Goal: Information Seeking & Learning: Learn about a topic

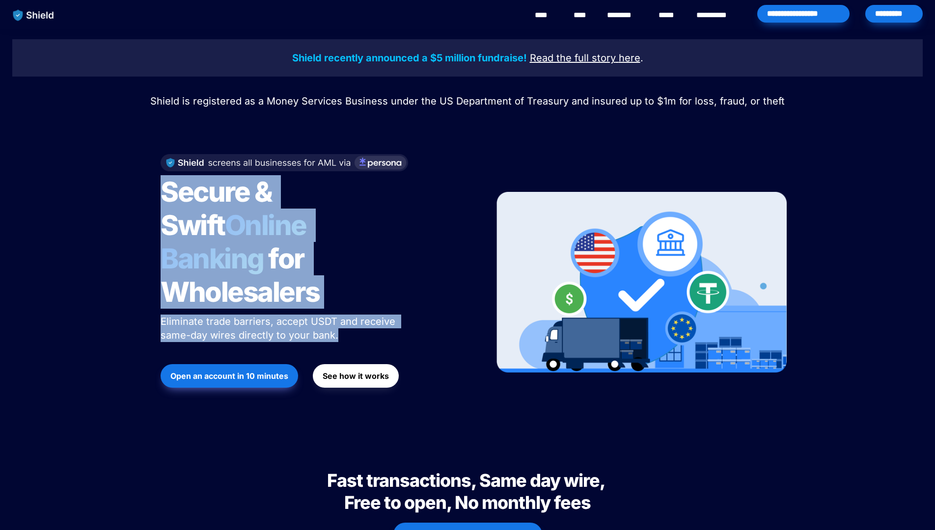
drag, startPoint x: 159, startPoint y: 205, endPoint x: 162, endPoint y: 318, distance: 113.0
click at [162, 318] on div "Secure & Swift Online Banking for Wholesalers Eliminate trade barriers, accept …" at bounding box center [314, 282] width 333 height 276
click at [144, 301] on div "Shield recently announced a $5 million fundraise! Read the full story here . Sh…" at bounding box center [467, 234] width 935 height 411
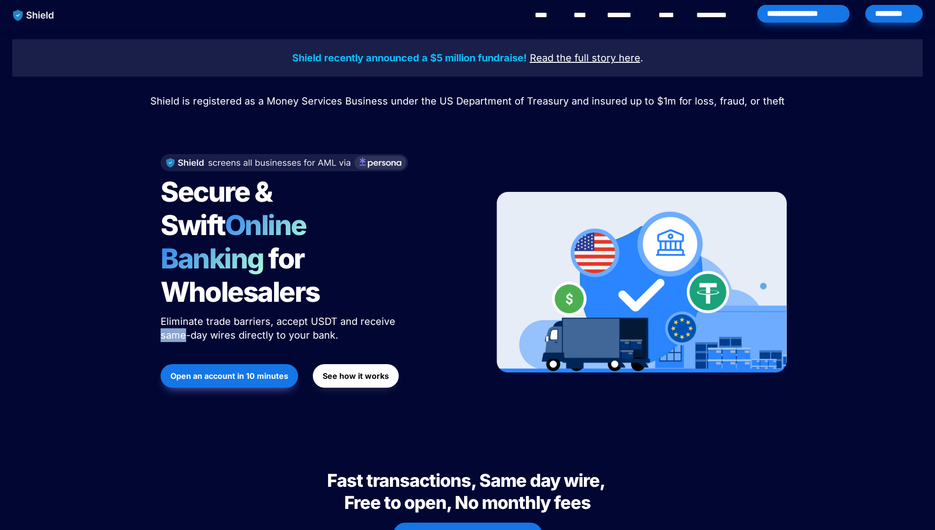
click at [144, 301] on div "Shield recently announced a $5 million fundraise! Read the full story here . Sh…" at bounding box center [467, 234] width 935 height 411
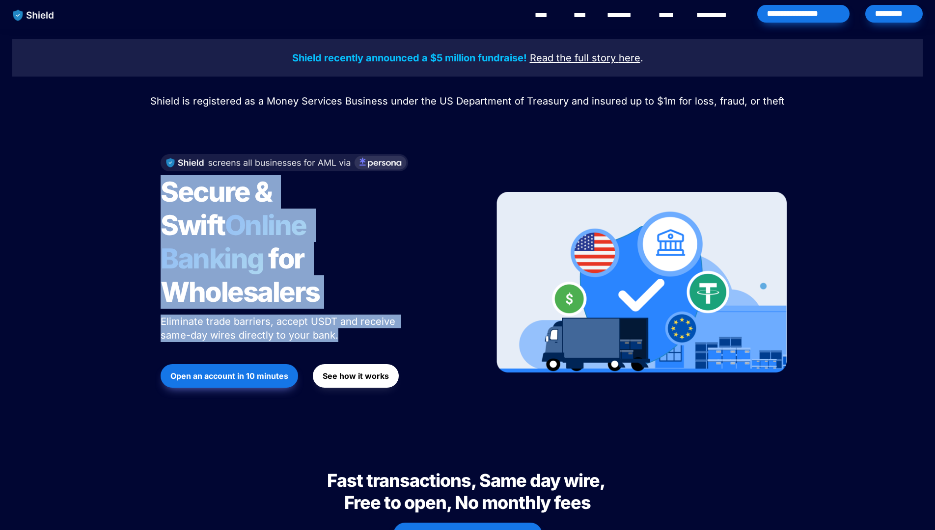
drag, startPoint x: 144, startPoint y: 301, endPoint x: 140, endPoint y: 248, distance: 53.2
click at [140, 248] on div "Shield recently announced a $5 million fundraise! Read the full story here . Sh…" at bounding box center [467, 234] width 935 height 411
click at [143, 251] on div "Shield recently announced a $5 million fundraise! Read the full story here . Sh…" at bounding box center [467, 234] width 935 height 411
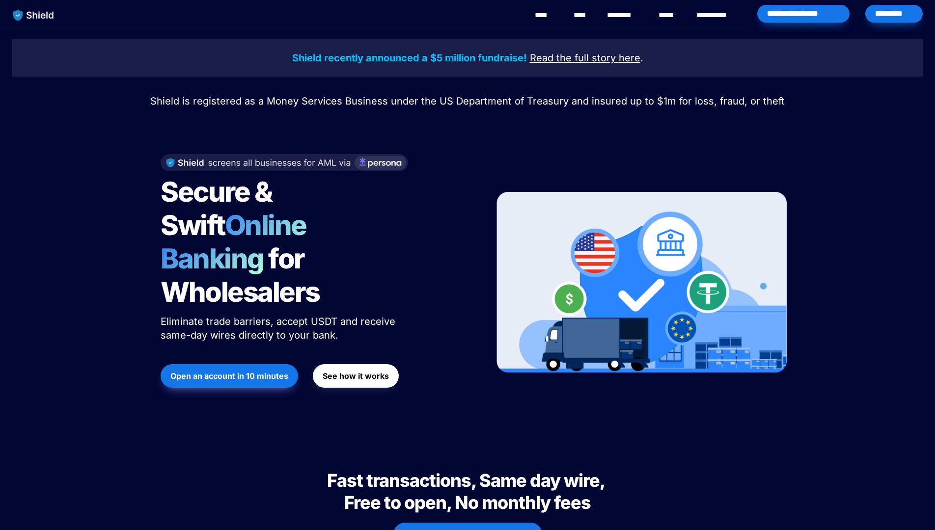
click at [327, 371] on strong "See how it works" at bounding box center [355, 376] width 66 height 10
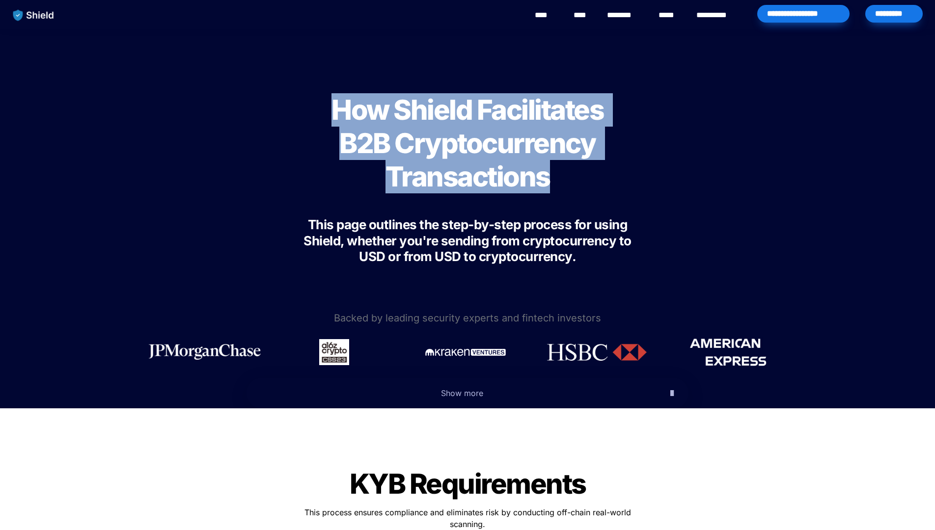
drag, startPoint x: 285, startPoint y: 98, endPoint x: 285, endPoint y: 234, distance: 136.0
click at [285, 234] on div "How Shield Facilitates B2B Cryptocurrency Transactions This page outlines the s…" at bounding box center [467, 173] width 393 height 251
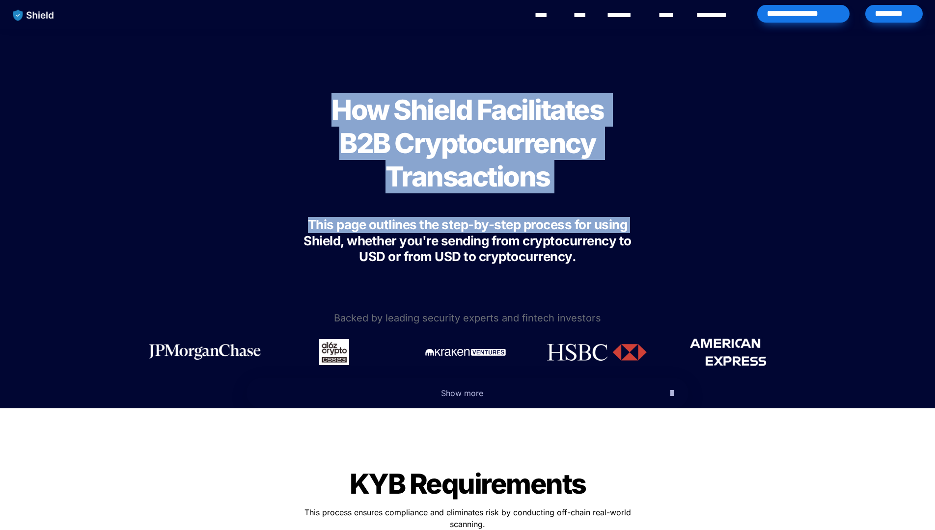
click at [285, 234] on div "How Shield Facilitates B2B Cryptocurrency Transactions This page outlines the s…" at bounding box center [467, 173] width 393 height 251
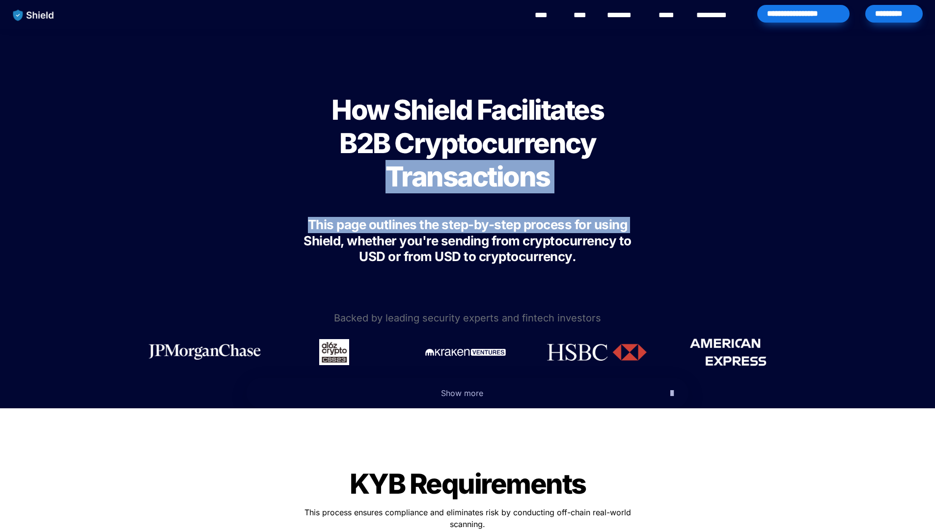
drag, startPoint x: 285, startPoint y: 234, endPoint x: 277, endPoint y: 166, distance: 67.7
click at [277, 166] on div "How Shield Facilitates B2B Cryptocurrency Transactions This page outlines the s…" at bounding box center [467, 173] width 393 height 251
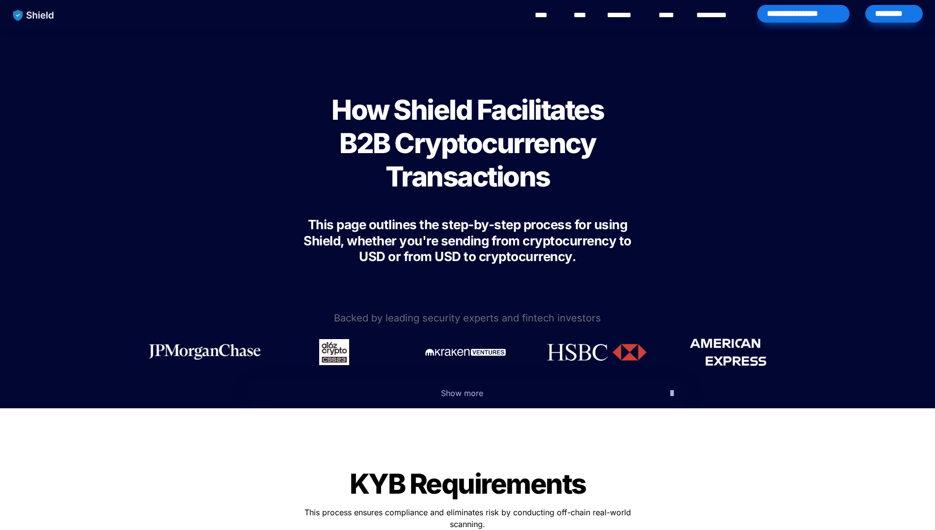
scroll to position [104, 0]
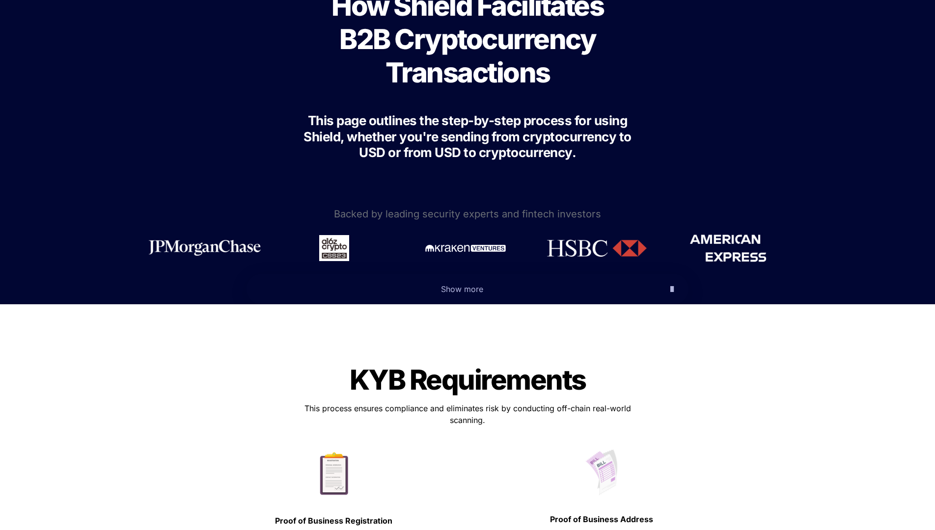
click at [473, 287] on span "Show more" at bounding box center [462, 289] width 42 height 10
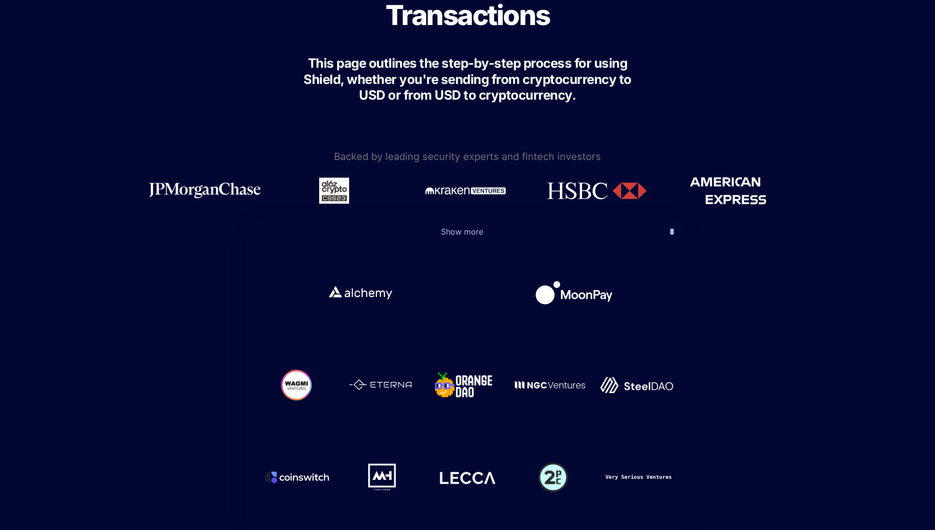
scroll to position [219, 0]
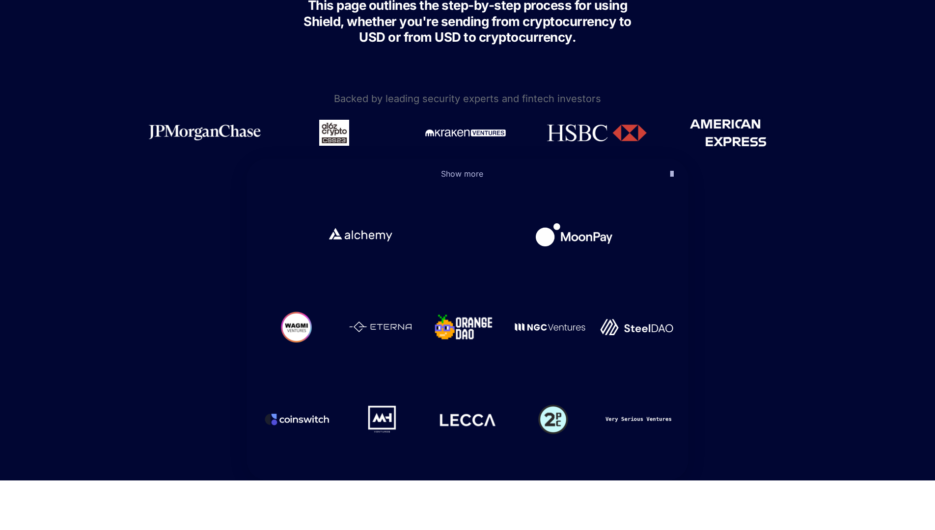
click at [463, 172] on span "Show more" at bounding box center [462, 174] width 42 height 10
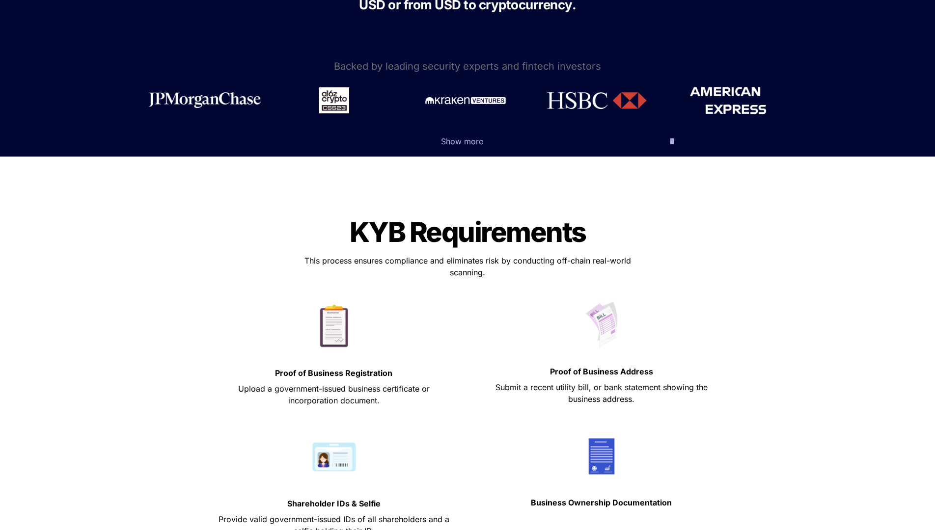
scroll to position [303, 0]
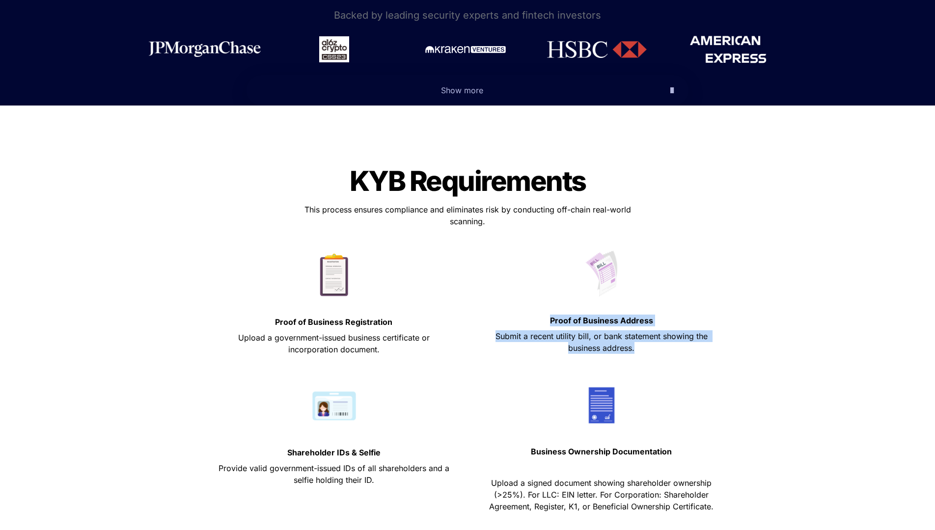
drag, startPoint x: 518, startPoint y: 305, endPoint x: 518, endPoint y: 368, distance: 62.8
click at [518, 368] on div "Proof of Business Address Submit a recent utility bill, or bank statement showi…" at bounding box center [601, 311] width 253 height 133
click at [518, 368] on p at bounding box center [601, 364] width 243 height 16
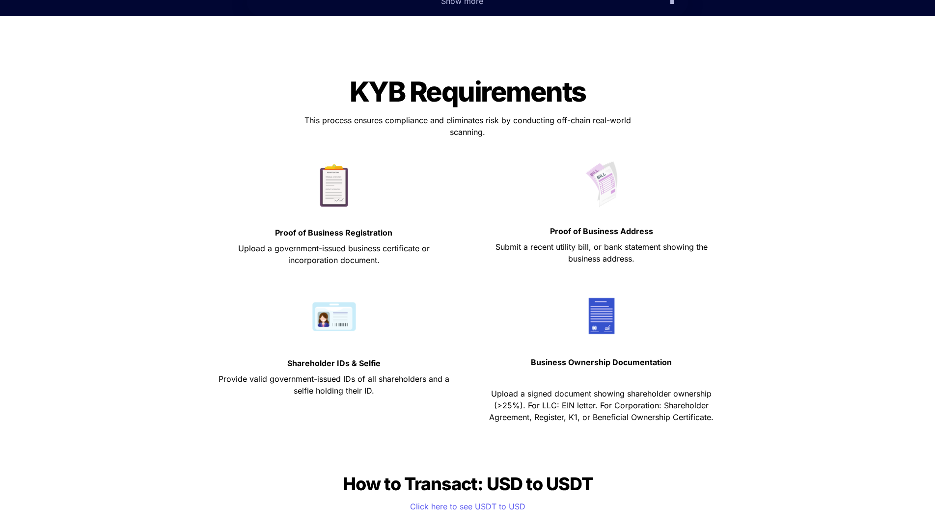
scroll to position [393, 0]
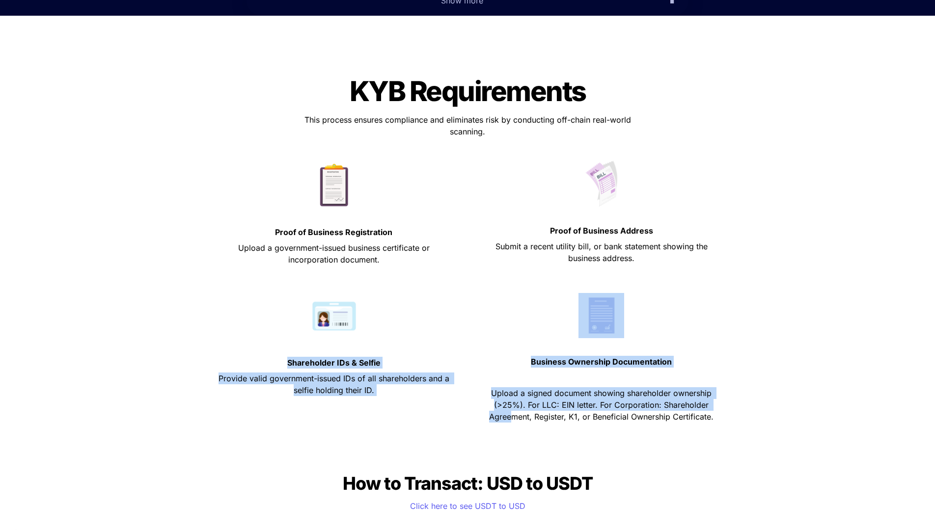
drag, startPoint x: 455, startPoint y: 351, endPoint x: 512, endPoint y: 422, distance: 91.1
click at [512, 422] on div "Shareholder IDs & Selfie Provide valid government-issued IDs of all shareholder…" at bounding box center [467, 359] width 520 height 142
click at [512, 422] on p "Upload a signed document showing shareholder ownership (>25%). For LLC: EIN let…" at bounding box center [601, 404] width 243 height 39
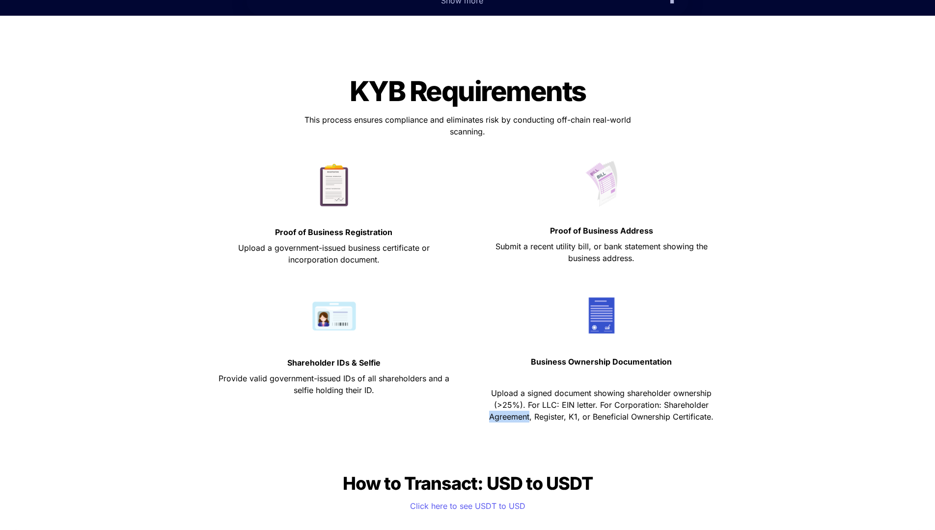
click at [512, 422] on p "Upload a signed document showing shareholder ownership (>25%). For LLC: EIN let…" at bounding box center [601, 404] width 243 height 39
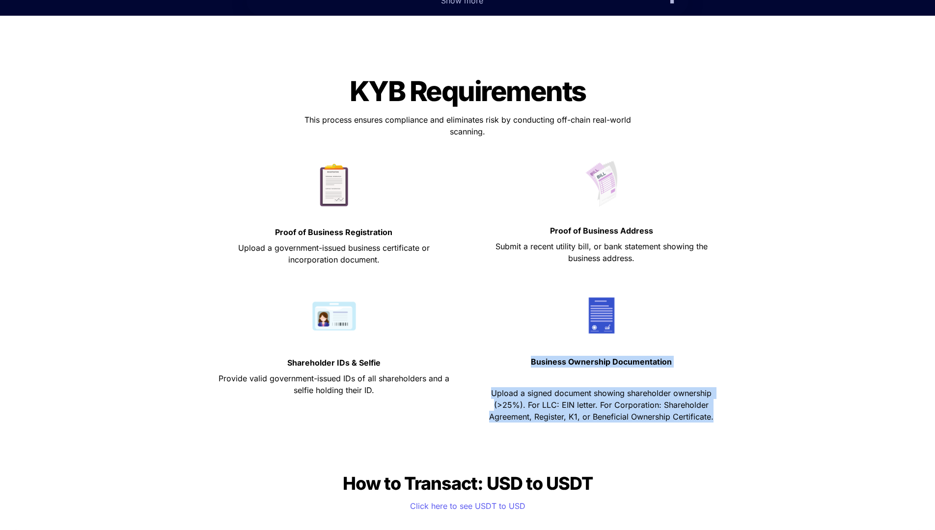
drag, startPoint x: 512, startPoint y: 422, endPoint x: 506, endPoint y: 345, distance: 77.8
click at [506, 345] on div "Business Ownership Documentation Upload a signed document showing shareholder o…" at bounding box center [601, 359] width 253 height 142
click at [506, 345] on p at bounding box center [601, 346] width 243 height 16
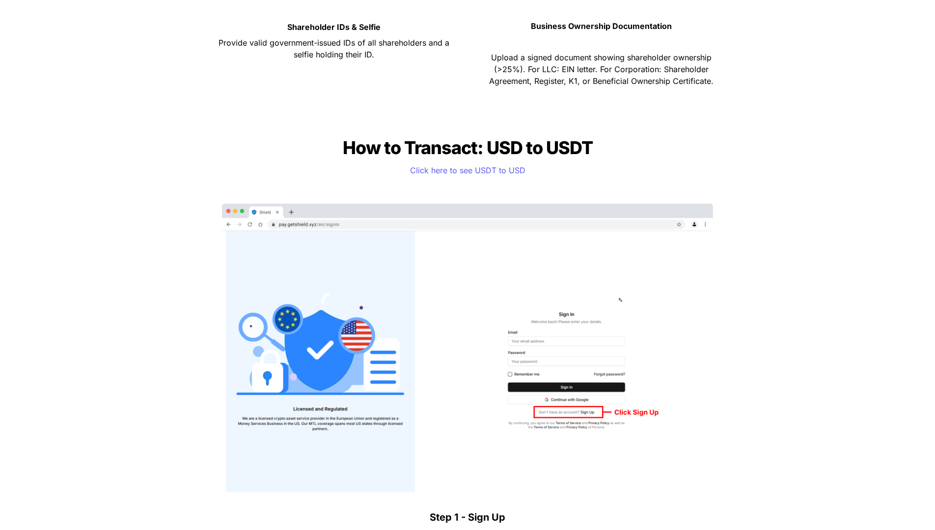
scroll to position [730, 0]
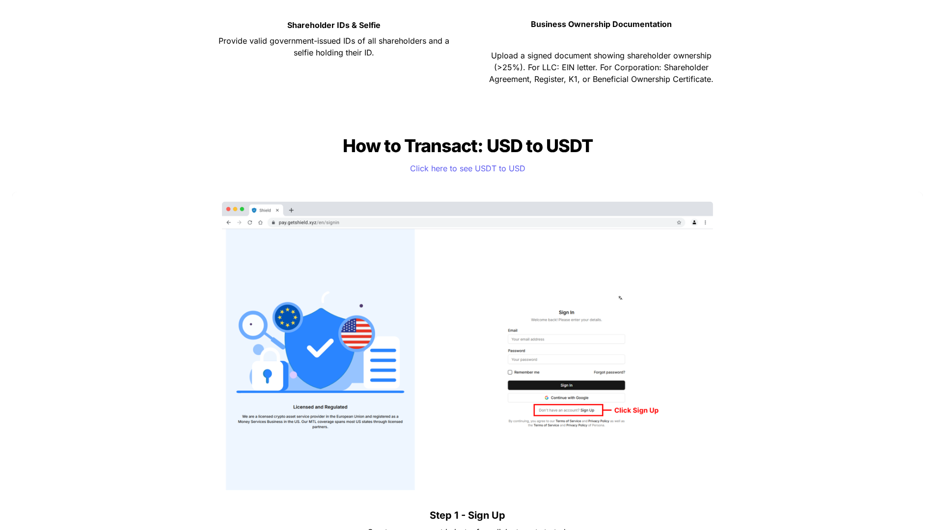
click at [244, 266] on img at bounding box center [467, 346] width 491 height 289
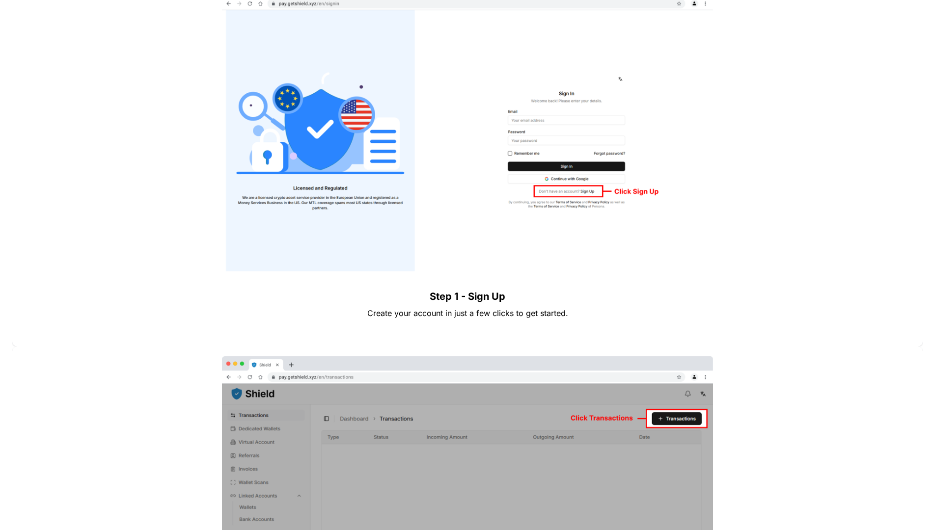
scroll to position [950, 0]
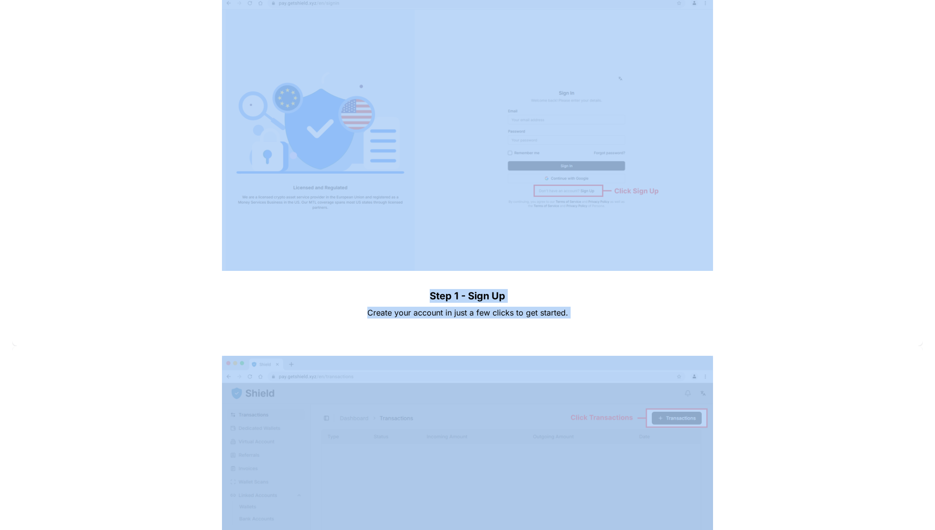
drag, startPoint x: 172, startPoint y: 283, endPoint x: 177, endPoint y: 347, distance: 63.5
click at [177, 347] on div "Step 2 - Access Transactions Click on the "Transactions" button from your dashb…" at bounding box center [467, 533] width 910 height 374
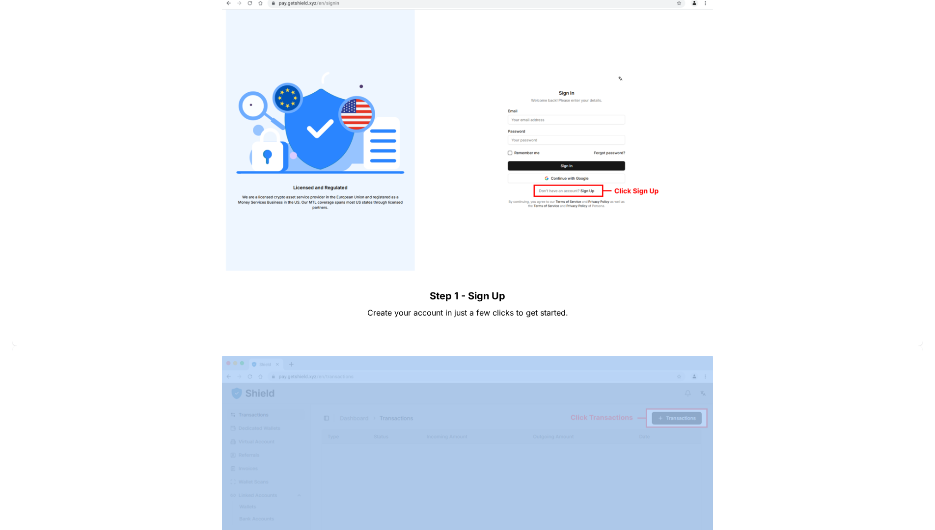
click at [177, 347] on div "Step 2 - Access Transactions Click on the "Transactions" button from your dashb…" at bounding box center [467, 533] width 910 height 374
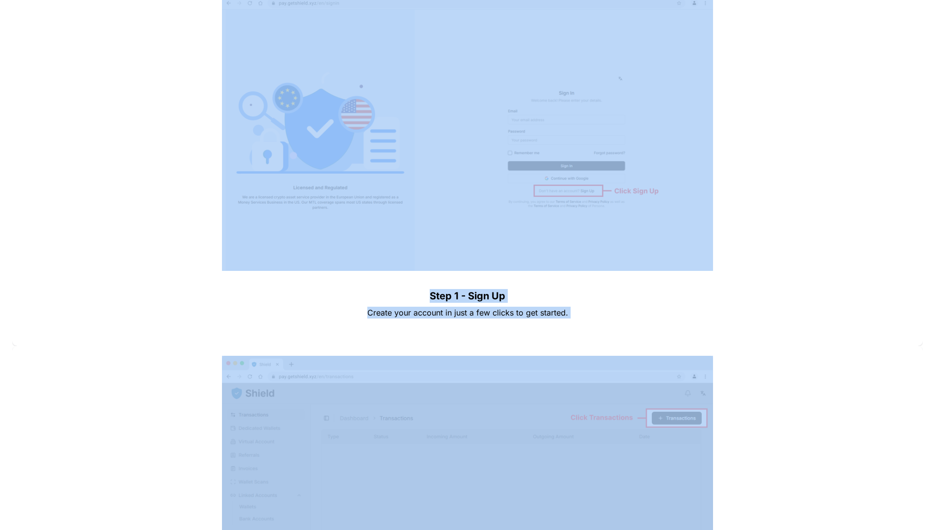
drag, startPoint x: 177, startPoint y: 347, endPoint x: 177, endPoint y: 319, distance: 28.0
click at [177, 319] on div "Step 1 - Sign Up Create your account in just a few clicks to get started." at bounding box center [467, 160] width 910 height 374
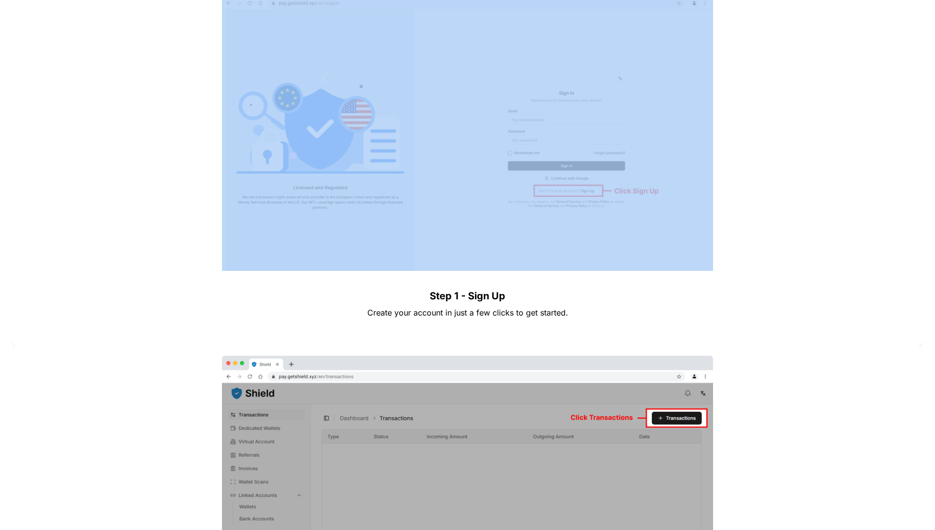
click at [177, 319] on div "Step 1 - Sign Up Create your account in just a few clicks to get started." at bounding box center [467, 160] width 910 height 374
drag, startPoint x: 177, startPoint y: 319, endPoint x: 179, endPoint y: 323, distance: 5.1
click at [179, 323] on div "Step 1 - Sign Up Create your account in just a few clicks to get started." at bounding box center [467, 160] width 910 height 374
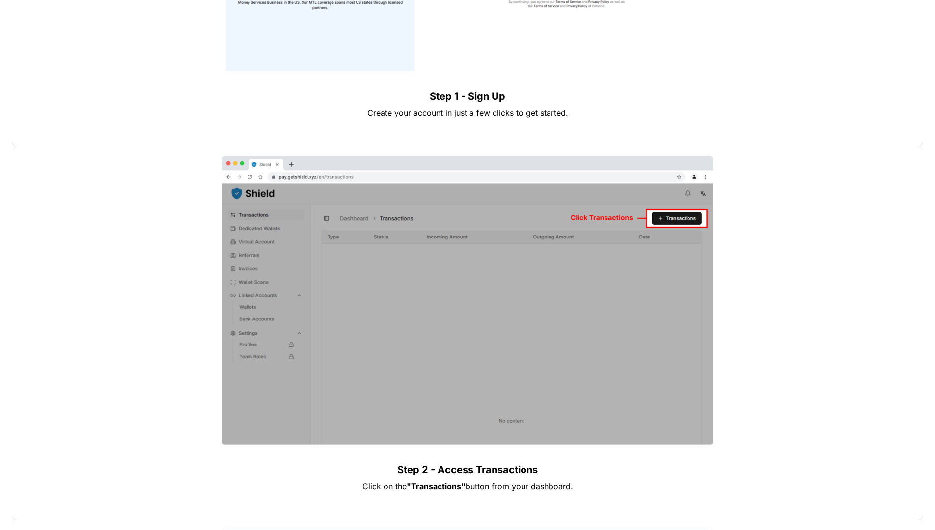
scroll to position [1268, 0]
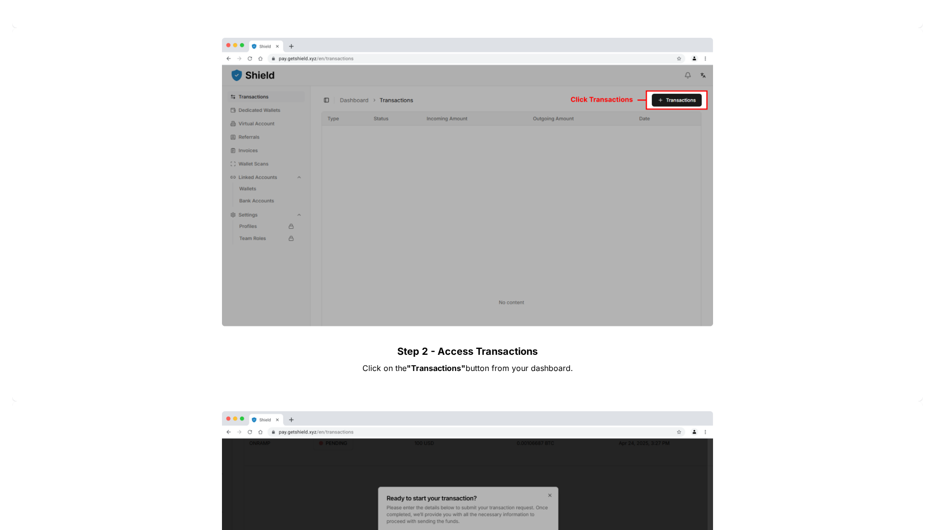
click at [364, 349] on p "Step 2 - Access Transactions" at bounding box center [467, 352] width 344 height 18
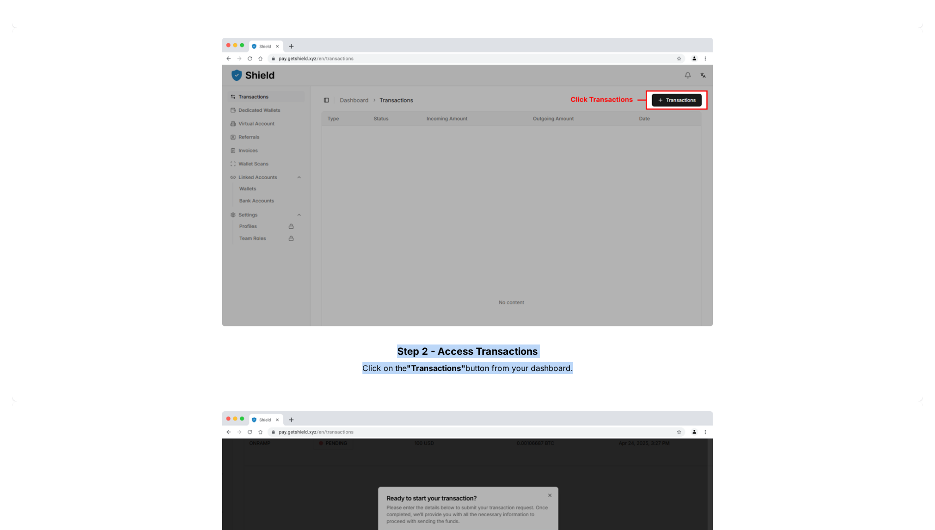
drag, startPoint x: 364, startPoint y: 349, endPoint x: 364, endPoint y: 376, distance: 26.0
click at [364, 376] on div "Step 2 - Access Transactions Click on the "Transactions" button from your dashb…" at bounding box center [467, 215] width 910 height 374
click at [364, 376] on p at bounding box center [467, 384] width 344 height 16
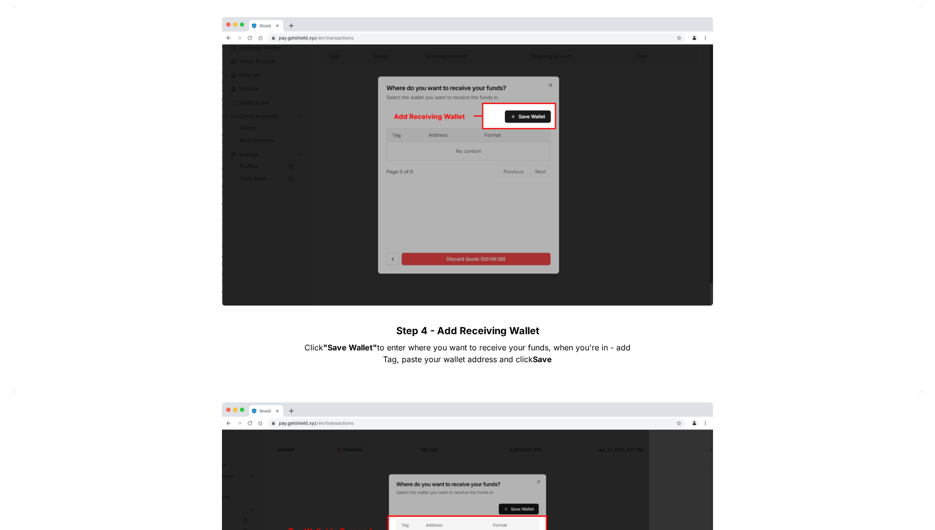
scroll to position [2081, 0]
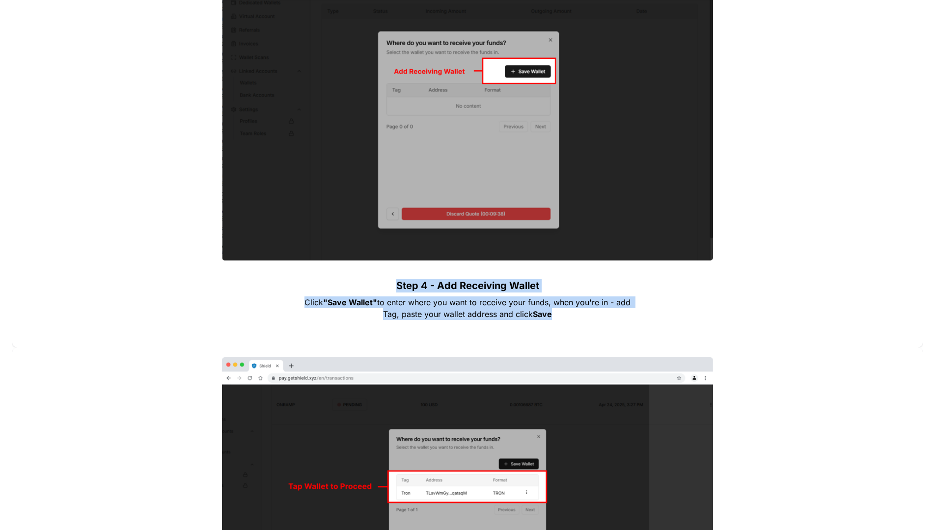
drag, startPoint x: 339, startPoint y: 279, endPoint x: 349, endPoint y: 329, distance: 51.5
click at [349, 330] on div "Step 4 - Add Receiving Wallet Click "Save Wallet" to enter where you want to re…" at bounding box center [467, 154] width 910 height 385
click at [351, 329] on p at bounding box center [467, 330] width 344 height 16
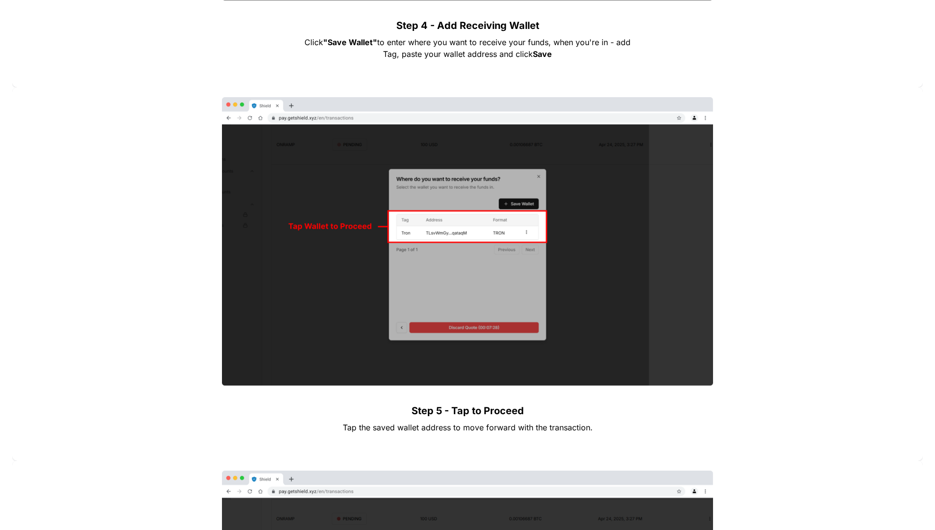
scroll to position [2431, 0]
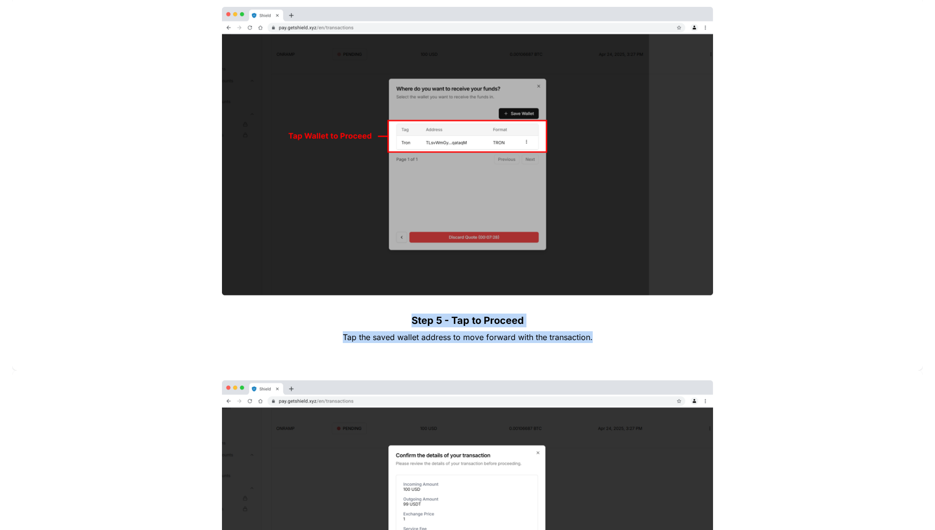
drag, startPoint x: 386, startPoint y: 313, endPoint x: 391, endPoint y: 349, distance: 36.7
click at [391, 349] on div "Step 5 - Tap to Proceed Tap the saved wallet address to move forward with the t…" at bounding box center [467, 184] width 910 height 374
click at [394, 343] on p "Tap the saved wallet address to move forward with the transaction." at bounding box center [467, 337] width 344 height 16
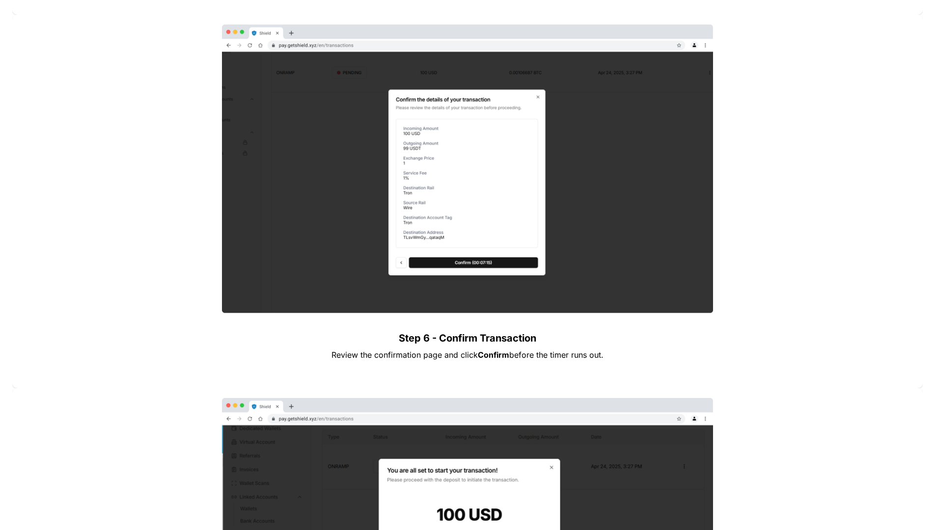
scroll to position [2801, 0]
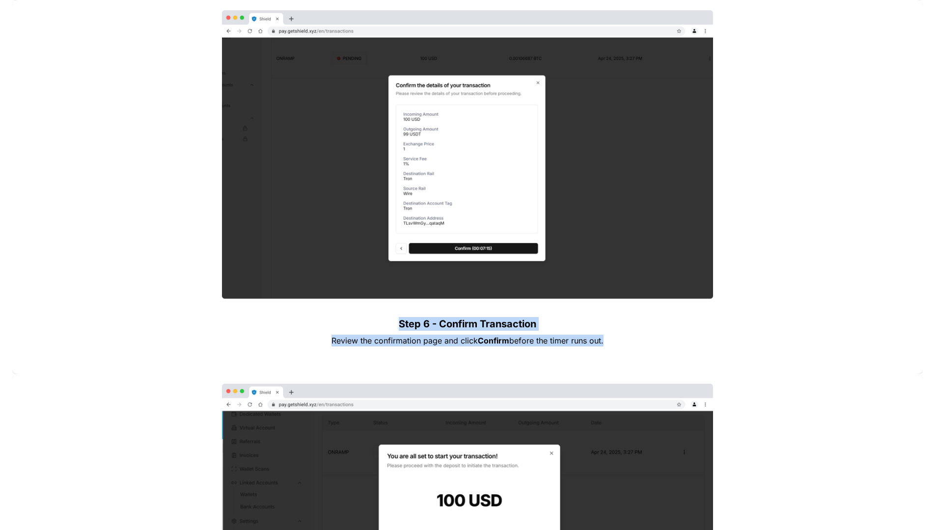
drag, startPoint x: 359, startPoint y: 321, endPoint x: 367, endPoint y: 353, distance: 33.9
click at [367, 353] on div "Step 6 - Confirm Transaction Review the confirmation page and click Confirm bef…" at bounding box center [467, 187] width 910 height 374
click at [369, 347] on p "Review the confirmation page and click Confirm before the timer runs out." at bounding box center [467, 341] width 344 height 16
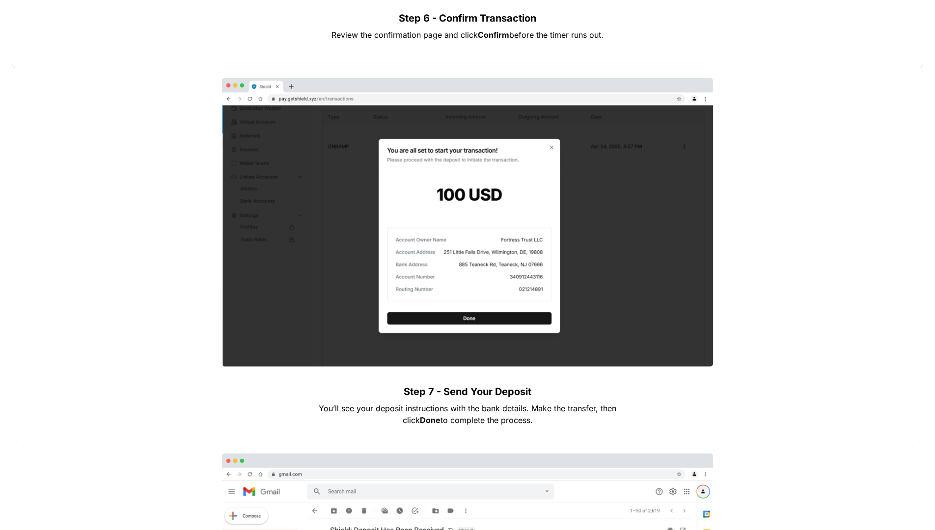
scroll to position [3130, 0]
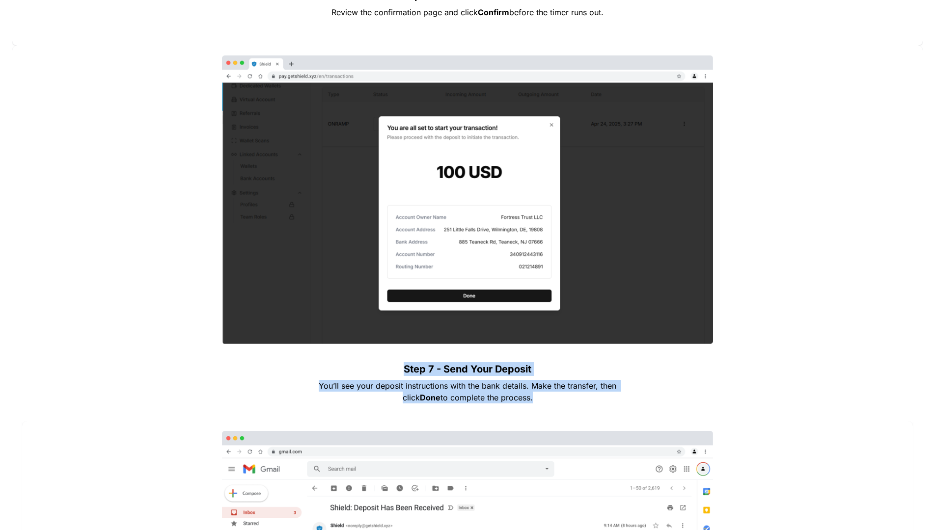
drag, startPoint x: 321, startPoint y: 366, endPoint x: 323, endPoint y: 409, distance: 43.3
click at [323, 408] on p at bounding box center [467, 413] width 344 height 16
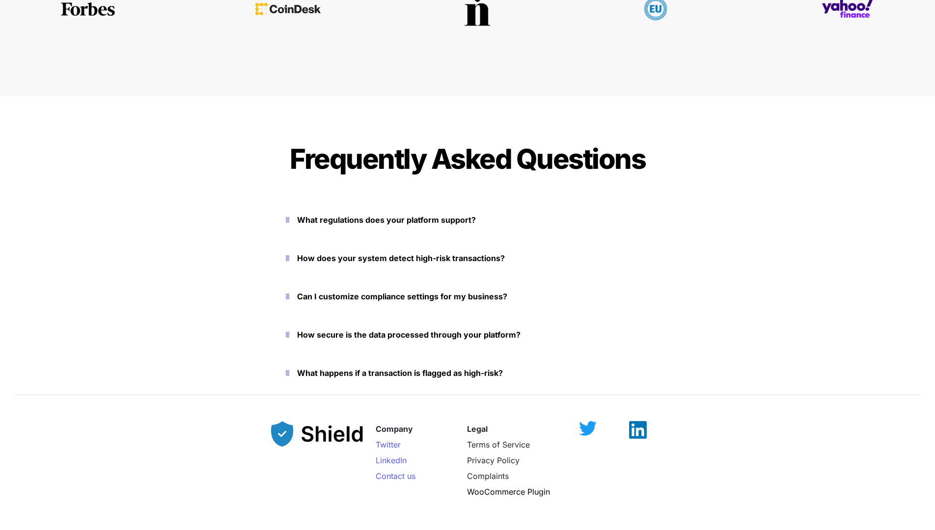
scroll to position [4308, 0]
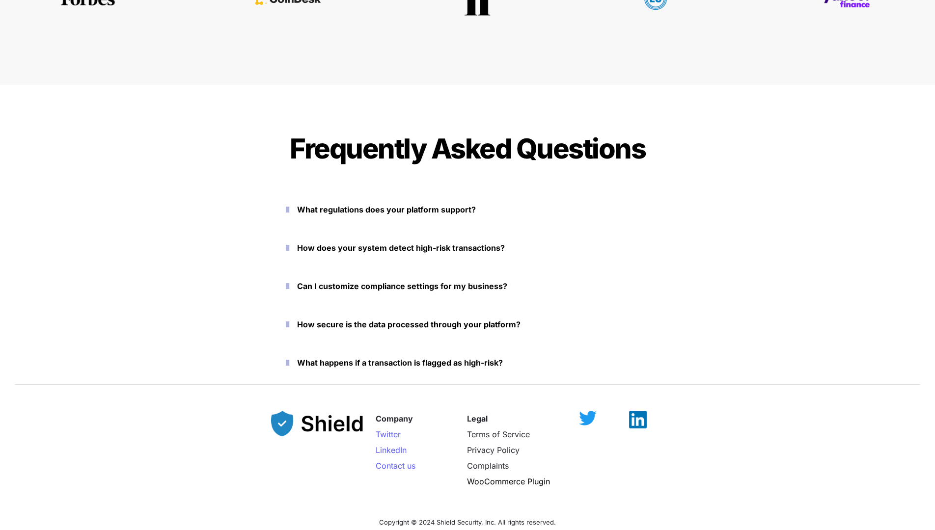
click at [289, 322] on icon "button" at bounding box center [287, 325] width 3 height 12
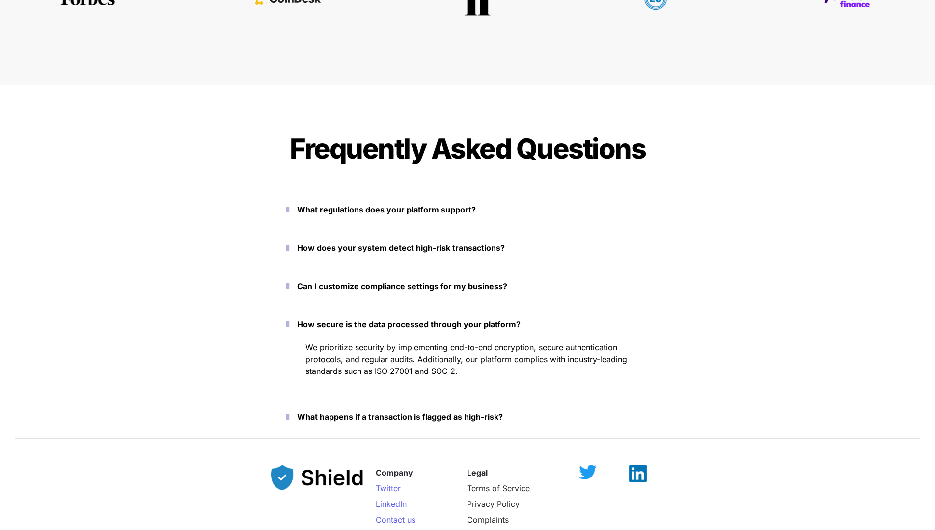
click at [289, 322] on icon "button" at bounding box center [287, 325] width 3 height 12
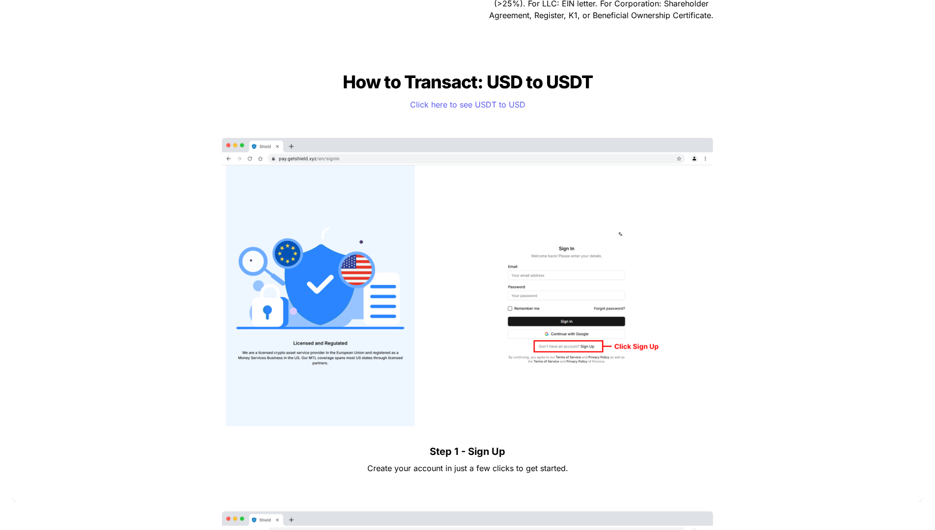
scroll to position [0, 0]
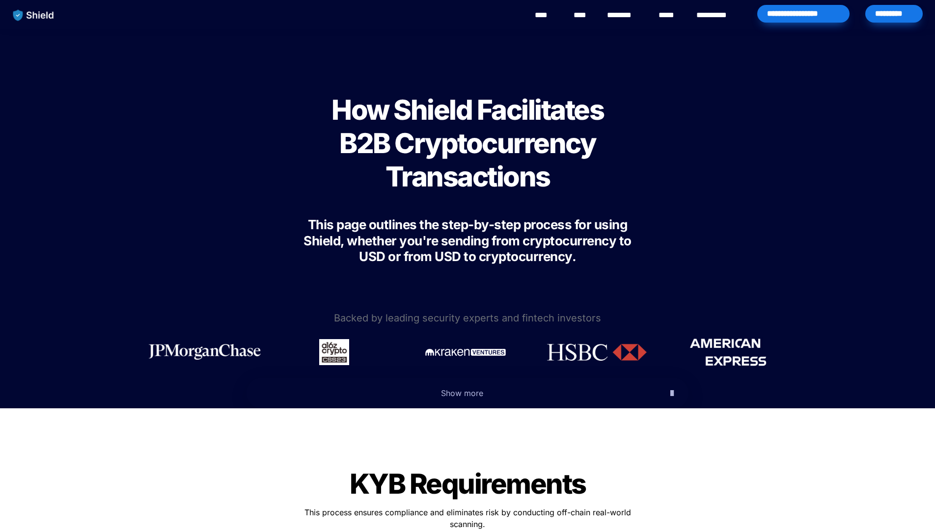
click at [712, 17] on link "**********" at bounding box center [718, 15] width 45 height 12
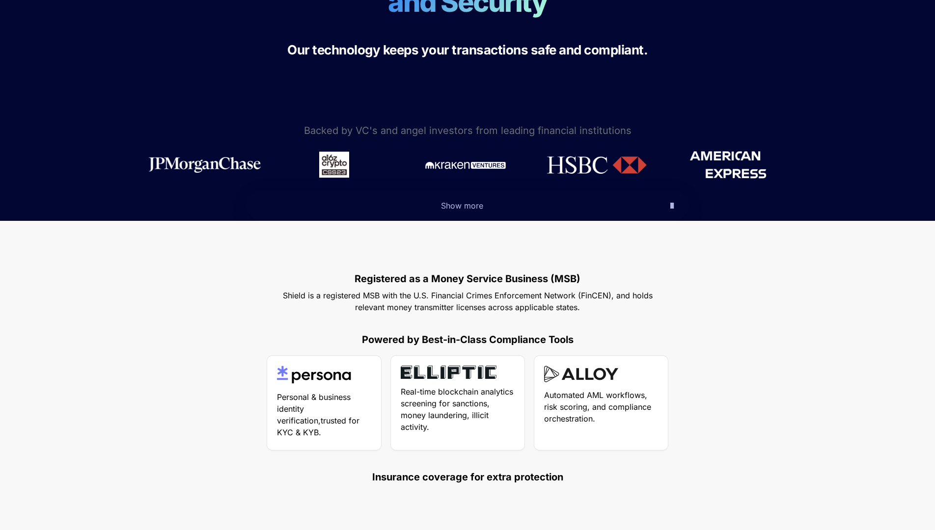
scroll to position [307, 0]
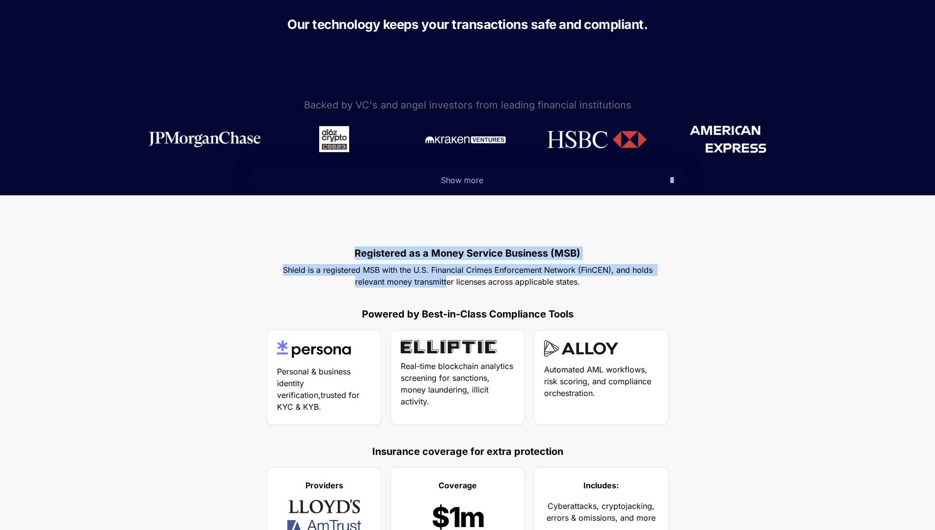
drag, startPoint x: 432, startPoint y: 242, endPoint x: 447, endPoint y: 283, distance: 43.8
click at [447, 283] on div "Registered as a Money Service Business (MSB) Shield is a registered MSB with th…" at bounding box center [467, 398] width 935 height 407
click at [447, 283] on span "Shield is a registered MSB with the U.S. Financial Crimes Enforcement Network (…" at bounding box center [469, 276] width 372 height 22
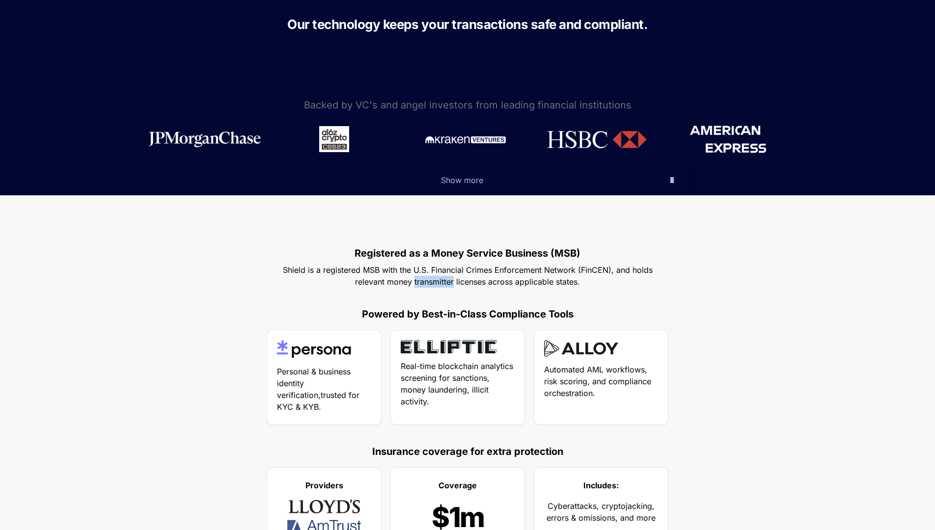
click at [447, 283] on span "Shield is a registered MSB with the U.S. Financial Crimes Enforcement Network (…" at bounding box center [469, 276] width 372 height 22
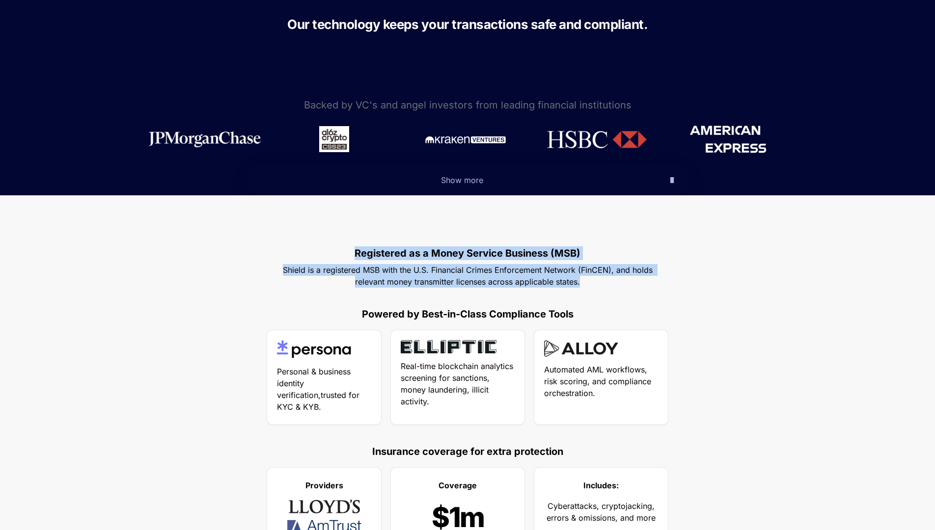
drag, startPoint x: 447, startPoint y: 283, endPoint x: 442, endPoint y: 249, distance: 33.8
click at [442, 249] on div "Registered as a Money Service Business (MSB) Shield is a registered MSB with th…" at bounding box center [467, 398] width 935 height 407
click at [442, 249] on strong "Registered as a Money Service Business (MSB)" at bounding box center [467, 253] width 226 height 12
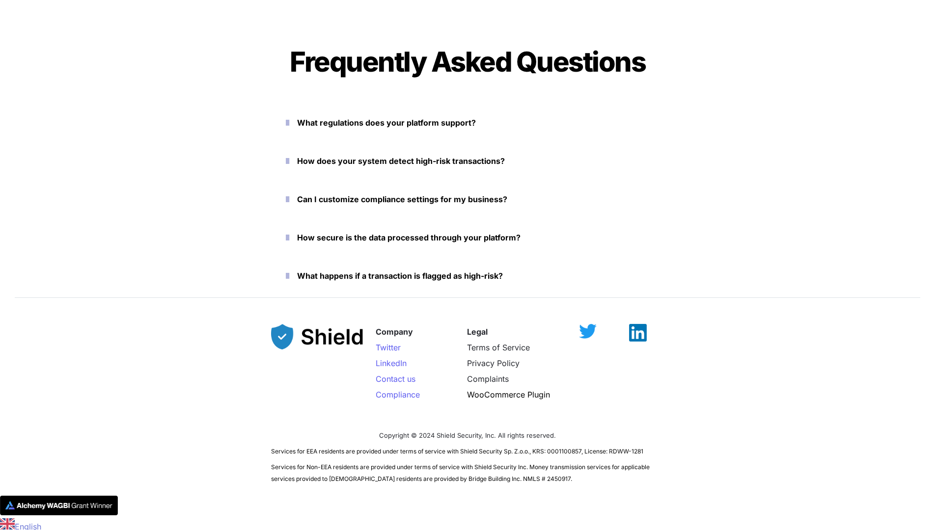
scroll to position [2150, 0]
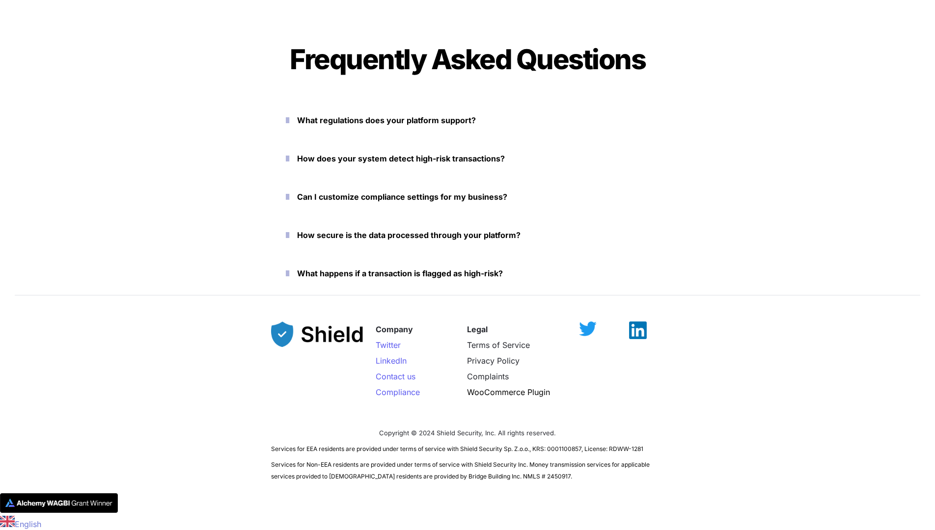
click at [474, 475] on span "Services for Non-EEA residents are provided under terms of service with Shield …" at bounding box center [461, 470] width 380 height 19
click at [420, 476] on span "Services for Non-EEA residents are provided under terms of service with Shield …" at bounding box center [461, 470] width 380 height 19
drag, startPoint x: 420, startPoint y: 476, endPoint x: 463, endPoint y: 476, distance: 42.7
click at [463, 476] on span "Services for Non-EEA residents are provided under terms of service with Shield …" at bounding box center [461, 470] width 380 height 19
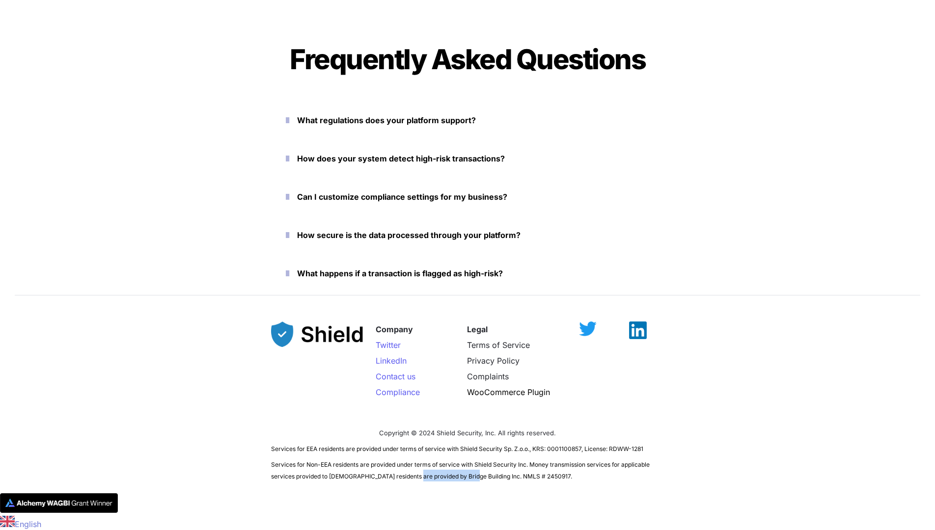
copy span "Bridge Building Inc."
click at [474, 474] on span "Services for Non-EEA residents are provided under terms of service with Shield …" at bounding box center [461, 470] width 380 height 19
drag, startPoint x: 474, startPoint y: 474, endPoint x: 510, endPoint y: 474, distance: 35.8
click at [510, 474] on span "Services for Non-EEA residents are provided under terms of service with Shield …" at bounding box center [461, 470] width 380 height 19
copy span "NMLS # 2450917"
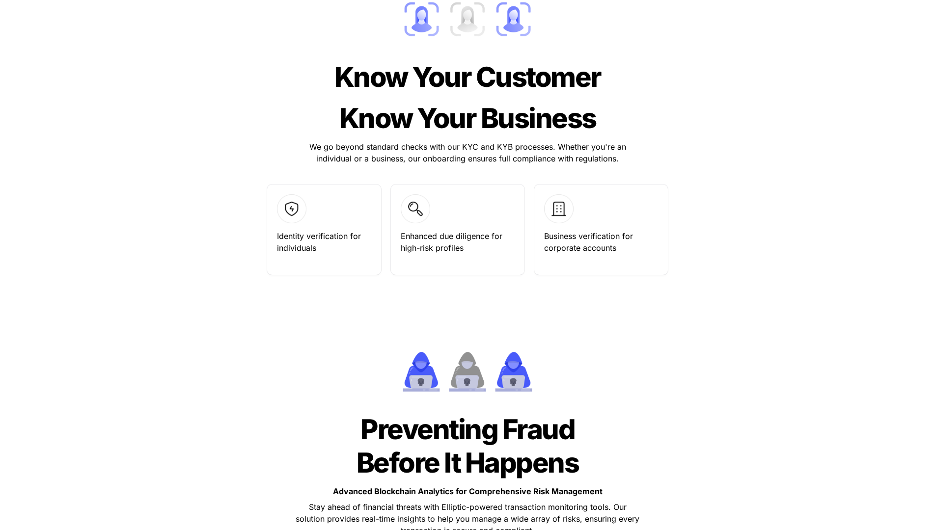
scroll to position [0, 0]
